Goal: Task Accomplishment & Management: Manage account settings

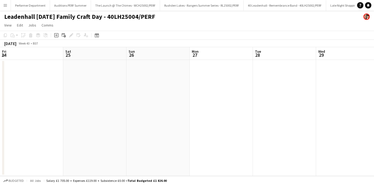
scroll to position [54, 0]
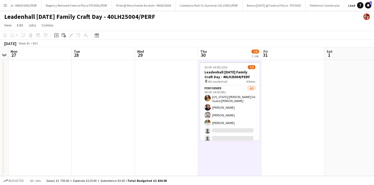
click at [3, 4] on app-icon "Menu" at bounding box center [5, 5] width 4 height 4
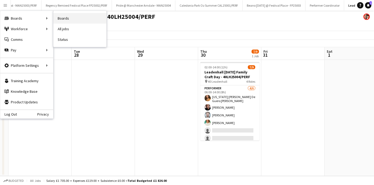
click at [71, 15] on link "Boards" at bounding box center [79, 18] width 53 height 11
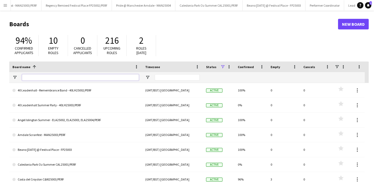
click at [42, 75] on input "Board name Filter Input" at bounding box center [80, 77] width 117 height 6
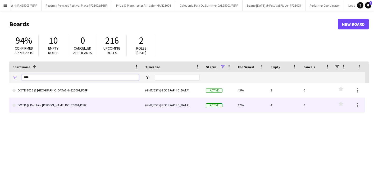
type input "****"
click at [47, 103] on link "DOTD @ Dolphin, [PERSON_NAME] DOL25001/PERF" at bounding box center [75, 105] width 126 height 15
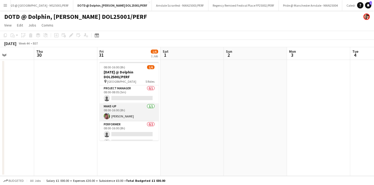
scroll to position [1, 0]
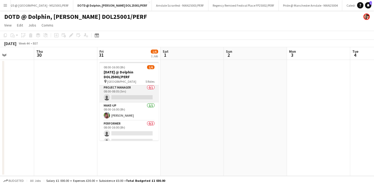
click at [131, 98] on app-card-role "Project Manager 0/1 08:00-08:05 (5m) single-neutral-actions" at bounding box center [128, 93] width 59 height 18
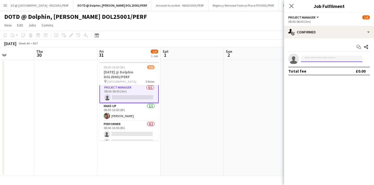
click at [310, 59] on input at bounding box center [331, 59] width 61 height 6
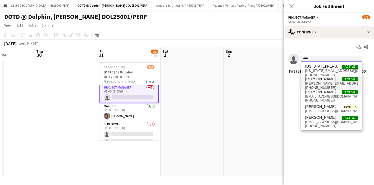
type input "****"
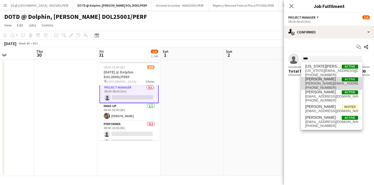
click at [318, 79] on span "Georgie Craft" at bounding box center [320, 79] width 30 height 4
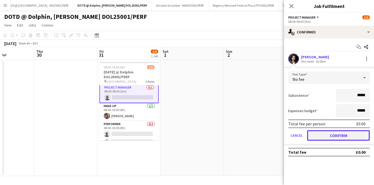
click at [331, 135] on button "Confirm" at bounding box center [338, 135] width 63 height 11
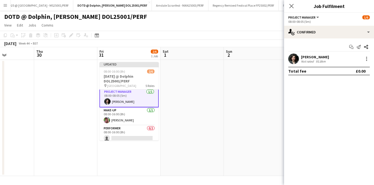
click at [267, 27] on app-page-menu "View Day view expanded Day view collapsed Month view Date picker Jump to today …" at bounding box center [187, 26] width 374 height 10
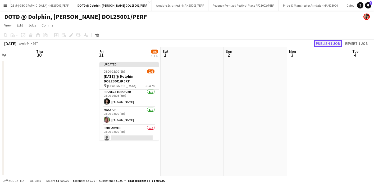
click at [323, 43] on button "Publish 1 job" at bounding box center [328, 43] width 28 height 7
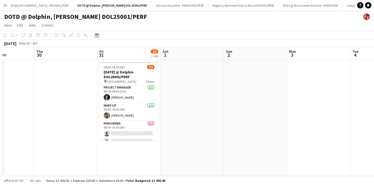
click at [5, 7] on app-icon "Menu" at bounding box center [5, 5] width 4 height 4
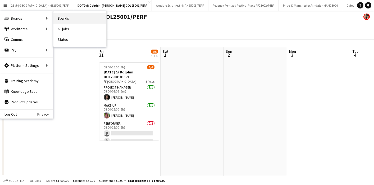
click at [67, 16] on link "Boards" at bounding box center [79, 18] width 53 height 11
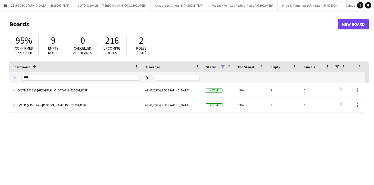
drag, startPoint x: 47, startPoint y: 78, endPoint x: -10, endPoint y: 78, distance: 56.3
click at [0, 78] on html "Menu Boards Boards Boards All jobs Status Workforce Workforce My Workforce Recr…" at bounding box center [187, 100] width 374 height 201
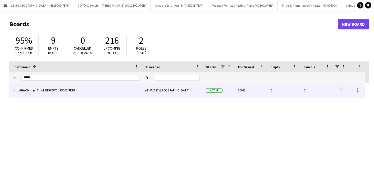
type input "*****"
click at [37, 90] on link "Little Chimes: Think BIG! BWCH25003/PERF" at bounding box center [75, 90] width 126 height 15
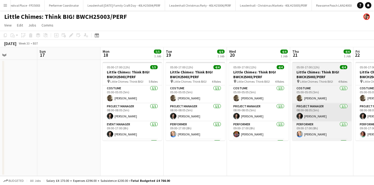
scroll to position [0, 165]
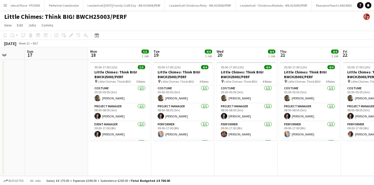
click at [5, 6] on app-icon "Menu" at bounding box center [5, 5] width 4 height 4
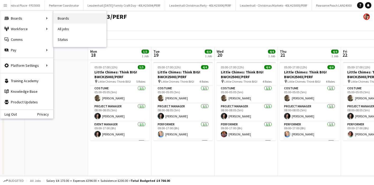
click at [77, 16] on link "Boards" at bounding box center [79, 18] width 53 height 11
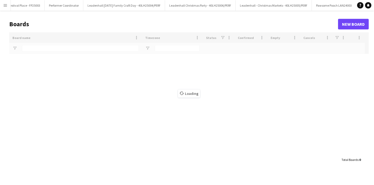
scroll to position [0, 1480]
type input "*****"
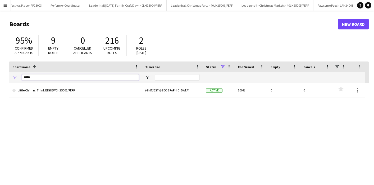
drag, startPoint x: 34, startPoint y: 79, endPoint x: 7, endPoint y: 76, distance: 26.5
click at [7, 76] on main "Boards New Board 95% Confirmed applicants 9 Empty roles 0 Cancelled applicants …" at bounding box center [187, 106] width 374 height 191
click at [3, 6] on button "Menu" at bounding box center [5, 5] width 11 height 11
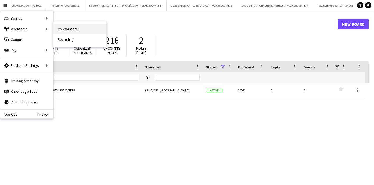
click at [64, 27] on link "My Workforce" at bounding box center [79, 29] width 53 height 11
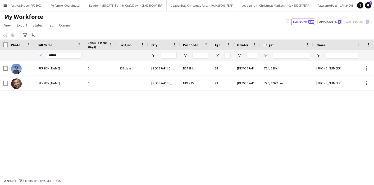
click at [7, 8] on button "Menu" at bounding box center [5, 5] width 11 height 11
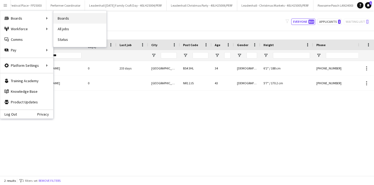
click at [71, 16] on link "Boards" at bounding box center [79, 18] width 53 height 11
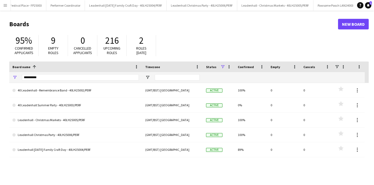
click at [6, 5] on app-icon "Menu" at bounding box center [5, 5] width 4 height 4
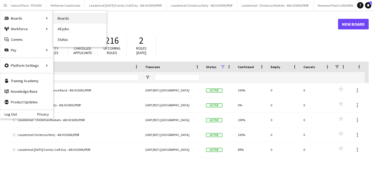
click at [68, 19] on link "Boards" at bounding box center [79, 18] width 53 height 11
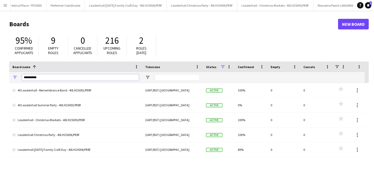
drag, startPoint x: 43, startPoint y: 77, endPoint x: 18, endPoint y: 75, distance: 25.0
click at [18, 75] on div "**********" at bounding box center [75, 77] width 133 height 11
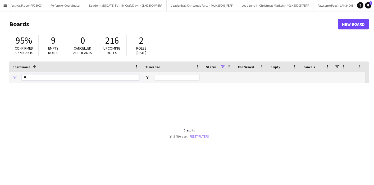
type input "*"
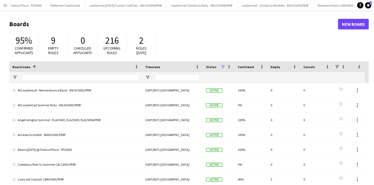
click at [6, 6] on app-icon "Menu" at bounding box center [5, 5] width 4 height 4
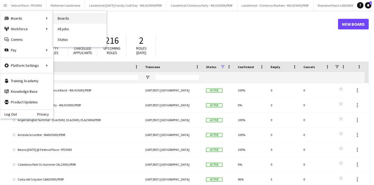
click at [74, 17] on link "Boards" at bounding box center [79, 18] width 53 height 11
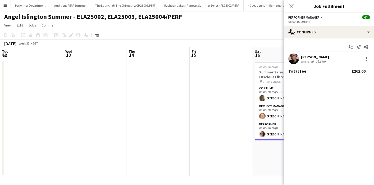
scroll to position [17, 0]
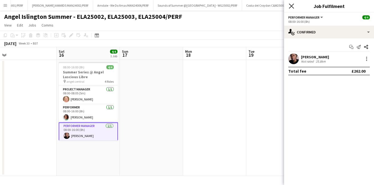
click at [292, 6] on icon "Close pop-in" at bounding box center [291, 5] width 5 height 5
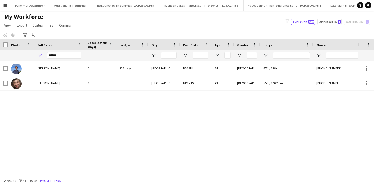
click at [7, 5] on app-icon "Menu" at bounding box center [5, 5] width 4 height 4
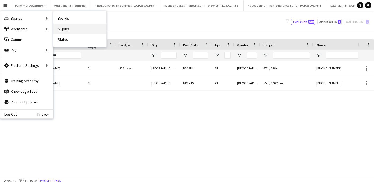
click at [68, 31] on link "All jobs" at bounding box center [79, 29] width 53 height 11
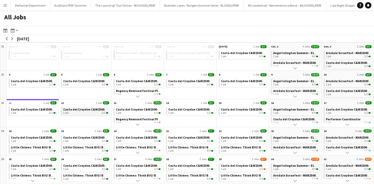
click at [85, 113] on div "1 job 2/2" at bounding box center [85, 112] width 45 height 3
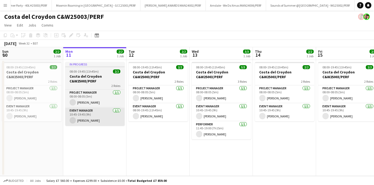
scroll to position [0, 478]
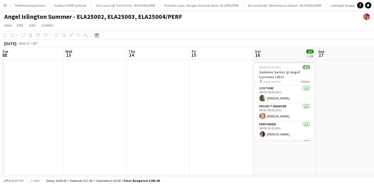
scroll to position [0, 196]
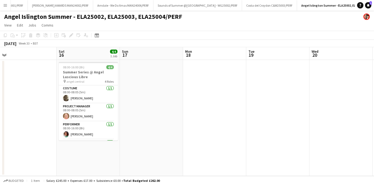
click at [8, 4] on button "Menu" at bounding box center [5, 5] width 11 height 11
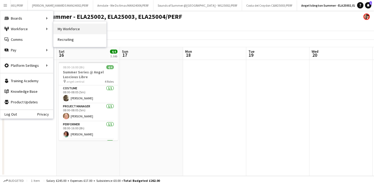
click at [67, 25] on link "My Workforce" at bounding box center [79, 29] width 53 height 11
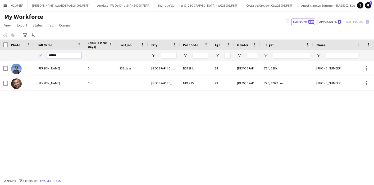
drag, startPoint x: 67, startPoint y: 55, endPoint x: 51, endPoint y: 55, distance: 16.4
click at [51, 55] on input "******" at bounding box center [64, 55] width 34 height 6
type input "*"
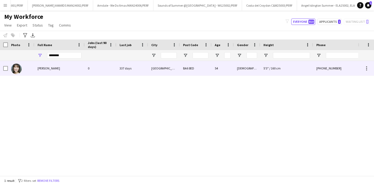
click at [49, 71] on div "Angela Laverick" at bounding box center [59, 68] width 50 height 15
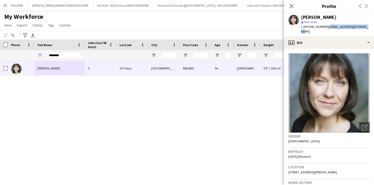
drag, startPoint x: 327, startPoint y: 27, endPoint x: 371, endPoint y: 27, distance: 43.6
click at [371, 27] on app-profile-header "Angela Laverick star Not rated t. +4407956423983 | angelafish32@yahoo.co.uk" at bounding box center [329, 25] width 90 height 24
copy span "angelafish32@yahoo.co.uk"
drag, startPoint x: 64, startPoint y: 56, endPoint x: 35, endPoint y: 53, distance: 28.7
click at [35, 53] on div "********" at bounding box center [59, 55] width 50 height 11
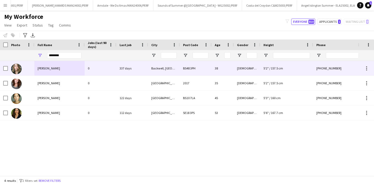
click at [52, 68] on span "Ali Campbell" at bounding box center [49, 68] width 22 height 4
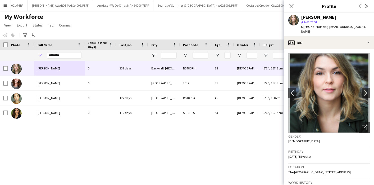
drag, startPoint x: 326, startPoint y: 26, endPoint x: 331, endPoint y: 32, distance: 7.5
click at [331, 32] on div "t. +447929717731 | alisoncampbell979@hotmail.co.uk" at bounding box center [335, 29] width 69 height 10
copy span "alisoncampbell979@hotmail.co.uk"
drag, startPoint x: 71, startPoint y: 55, endPoint x: 21, endPoint y: 53, distance: 50.0
click at [21, 53] on div "********" at bounding box center [243, 55] width 487 height 11
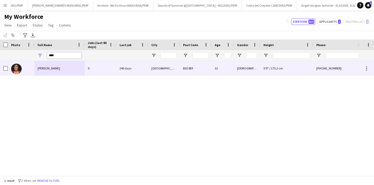
type input "****"
click at [43, 71] on div "Fowzia Madar" at bounding box center [59, 68] width 50 height 15
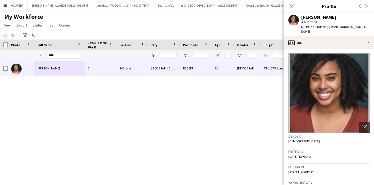
drag, startPoint x: 326, startPoint y: 27, endPoint x: 379, endPoint y: 29, distance: 53.2
click at [374, 29] on html "Menu Boards Boards Boards All jobs Status Workforce Workforce My Workforce Recr…" at bounding box center [187, 92] width 374 height 185
click at [354, 28] on span "| fowzia_madar@hotmail.com" at bounding box center [334, 29] width 67 height 9
drag, startPoint x: 366, startPoint y: 26, endPoint x: 326, endPoint y: 25, distance: 40.0
click at [326, 25] on div "Fowzia Madar star Not rated t. +447928413627 | fowzia_madar@hotmail.com" at bounding box center [329, 25] width 90 height 24
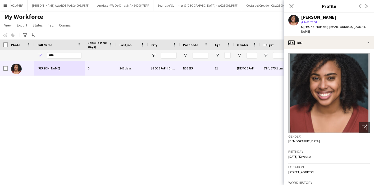
click at [320, 30] on div "Fowzia Madar star Not rated t. +447928413627 | fowzia_madar@hotmail.com" at bounding box center [329, 25] width 90 height 24
drag, startPoint x: 326, startPoint y: 27, endPoint x: 373, endPoint y: 28, distance: 46.8
click at [373, 28] on app-profile-header "Fowzia Madar star Not rated t. +447928413627 | fowzia_madar@hotmail.com" at bounding box center [329, 25] width 90 height 24
copy span "fowzia_madar@hotmail.com"
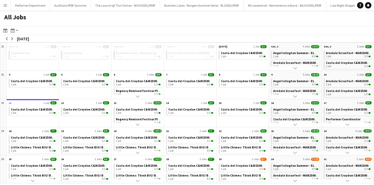
click at [294, 180] on app-icon "Scroll down" at bounding box center [295, 180] width 4 height 4
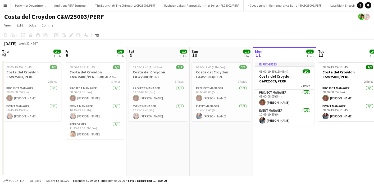
scroll to position [0, 126]
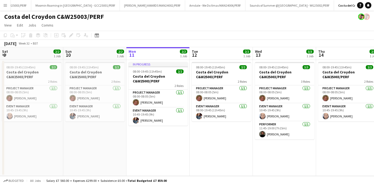
click at [3, 6] on button "Menu" at bounding box center [5, 5] width 11 height 11
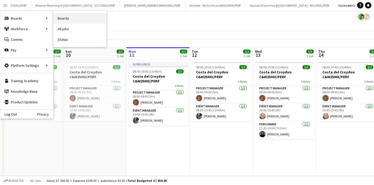
click at [74, 19] on link "Boards" at bounding box center [79, 18] width 53 height 11
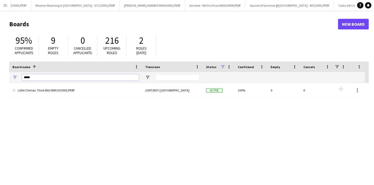
drag, startPoint x: 93, startPoint y: 75, endPoint x: -10, endPoint y: 82, distance: 102.6
click at [0, 82] on html "Menu Boards Boards Boards All jobs Status Workforce Workforce My Workforce Recr…" at bounding box center [187, 100] width 374 height 201
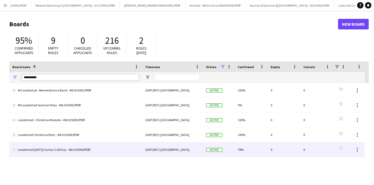
type input "**********"
click at [47, 150] on link "Leadenhall [DATE] Family Craft Day - 40LH25004/PERF" at bounding box center [75, 149] width 126 height 15
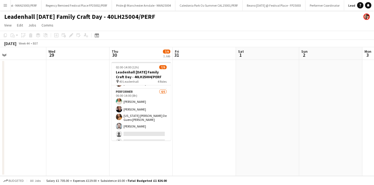
scroll to position [57, 0]
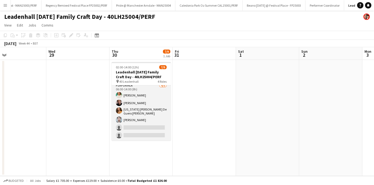
click at [140, 126] on app-card-role "Performer [DATE] 06:00-14:00 (8h) [PERSON_NAME] [PERSON_NAME][US_STATE] [PERSON…" at bounding box center [141, 111] width 59 height 58
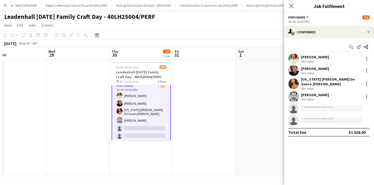
scroll to position [57, 0]
click at [318, 106] on input at bounding box center [331, 108] width 61 height 6
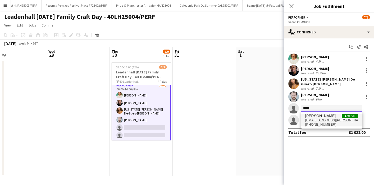
type input "*****"
click at [335, 116] on span "[PERSON_NAME] Active" at bounding box center [331, 115] width 53 height 4
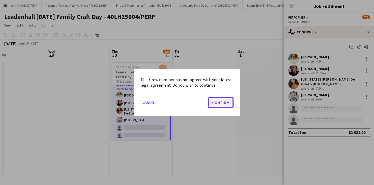
click at [232, 101] on button "Confirm" at bounding box center [220, 102] width 25 height 11
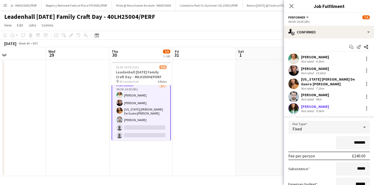
click at [268, 24] on app-page-menu "View Day view expanded Day view collapsed Month view Date picker Jump to [DATE]…" at bounding box center [187, 26] width 374 height 10
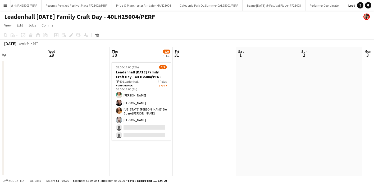
click at [215, 28] on app-page-menu "View Day view expanded Day view collapsed Month view Date picker Jump to [DATE]…" at bounding box center [187, 26] width 374 height 10
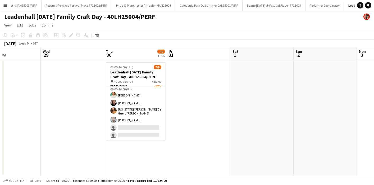
scroll to position [0, 148]
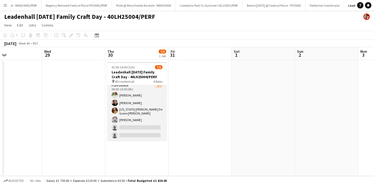
click at [121, 127] on app-card-role "Performer [DATE] 06:00-14:00 (8h) [PERSON_NAME] [PERSON_NAME][US_STATE] [PERSON…" at bounding box center [136, 111] width 59 height 58
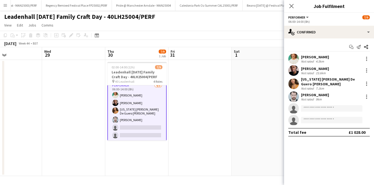
click at [307, 104] on app-invite-slot "single-neutral-actions" at bounding box center [329, 108] width 90 height 11
click at [308, 107] on input at bounding box center [331, 108] width 61 height 6
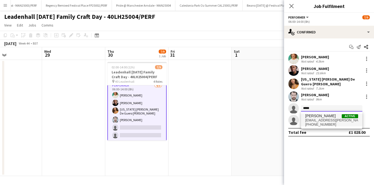
type input "*****"
click at [325, 121] on span "[EMAIL_ADDRESS][PERSON_NAME][DOMAIN_NAME]" at bounding box center [331, 120] width 53 height 4
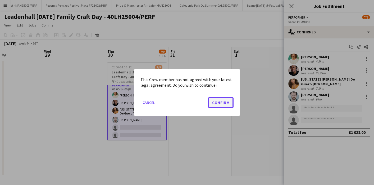
click at [225, 100] on button "Confirm" at bounding box center [220, 102] width 25 height 11
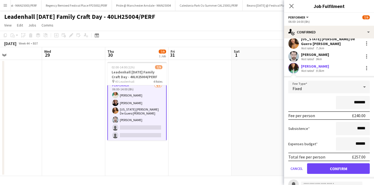
scroll to position [61, 0]
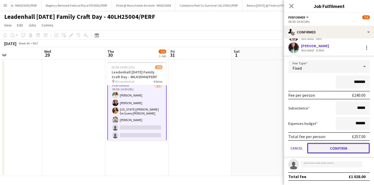
click at [330, 147] on button "Confirm" at bounding box center [338, 148] width 63 height 11
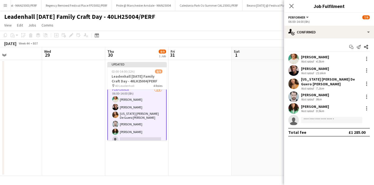
scroll to position [0, 0]
click at [245, 104] on app-date-cell at bounding box center [263, 118] width 63 height 116
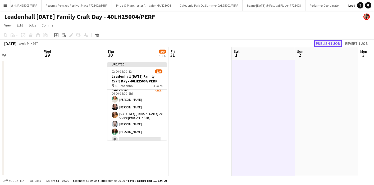
click at [324, 43] on button "Publish 1 job" at bounding box center [328, 43] width 28 height 7
